Goal: Task Accomplishment & Management: Manage account settings

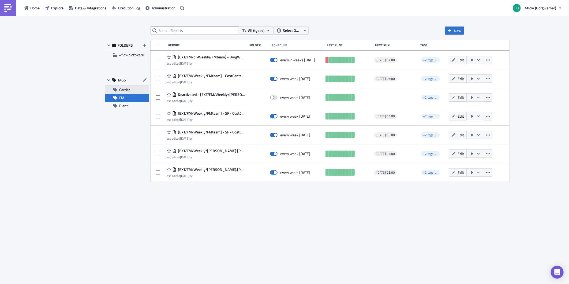
click at [133, 89] on button "Carrier" at bounding box center [127, 90] width 44 height 8
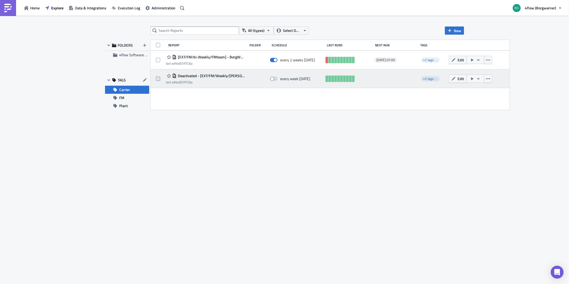
click at [160, 77] on label at bounding box center [159, 78] width 7 height 5
click at [160, 77] on input "checkbox" at bounding box center [158, 78] width 3 height 3
checkbox input "true"
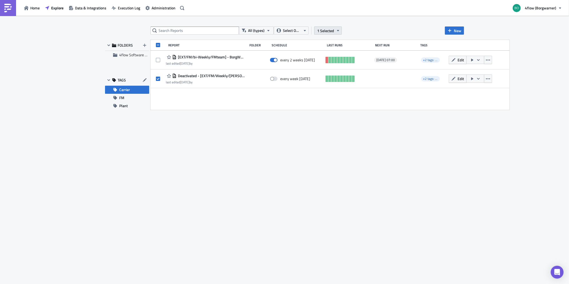
click at [336, 29] on icon "button" at bounding box center [338, 30] width 4 height 4
click at [290, 36] on div "Remove selected" at bounding box center [286, 35] width 36 height 5
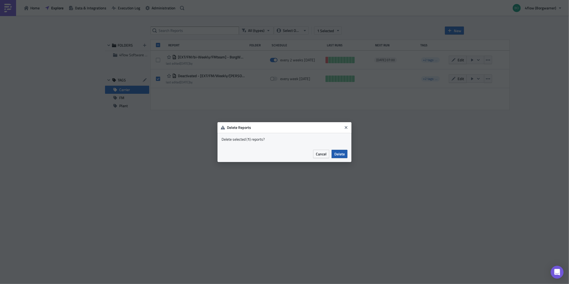
click at [344, 150] on button "Delete" at bounding box center [339, 154] width 16 height 8
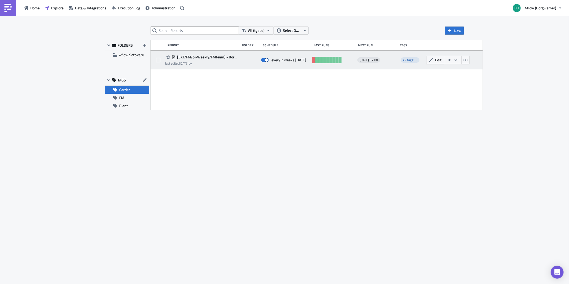
click at [220, 57] on span "[EXT/FM/bi-Weekly/FMteam] - BorgWarner - Shipments with no billing run" at bounding box center [207, 57] width 62 height 5
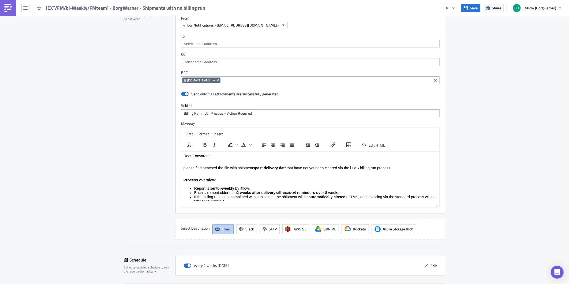
scroll to position [550, 0]
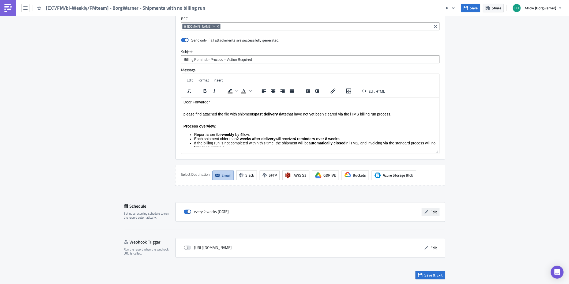
click at [427, 213] on button "Edit" at bounding box center [430, 212] width 18 height 8
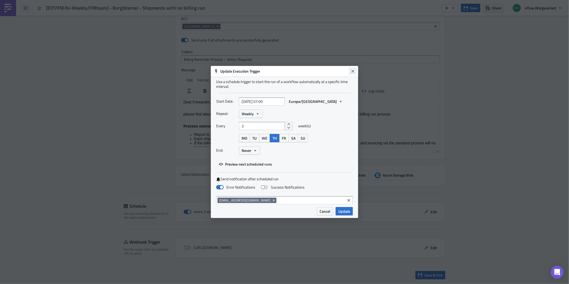
click at [354, 70] on icon "Close" at bounding box center [352, 71] width 4 height 4
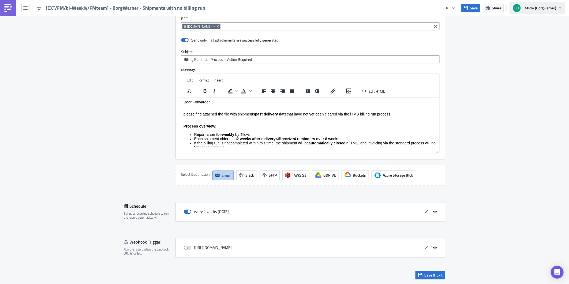
click at [548, 11] on button "4flow (Borgwarner)" at bounding box center [536, 8] width 55 height 12
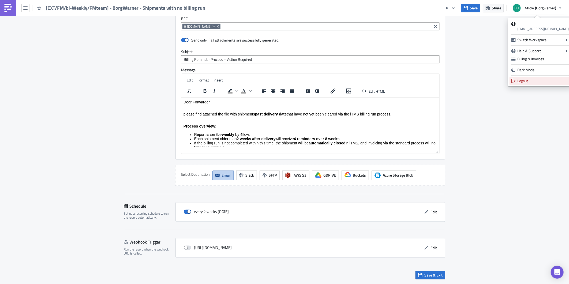
click at [532, 82] on div "Logout" at bounding box center [542, 80] width 51 height 5
